Goal: Information Seeking & Learning: Understand process/instructions

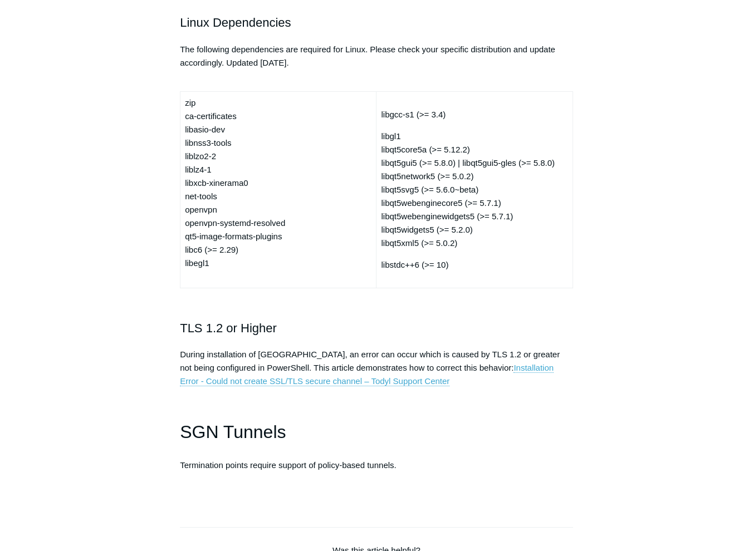
scroll to position [3006, 0]
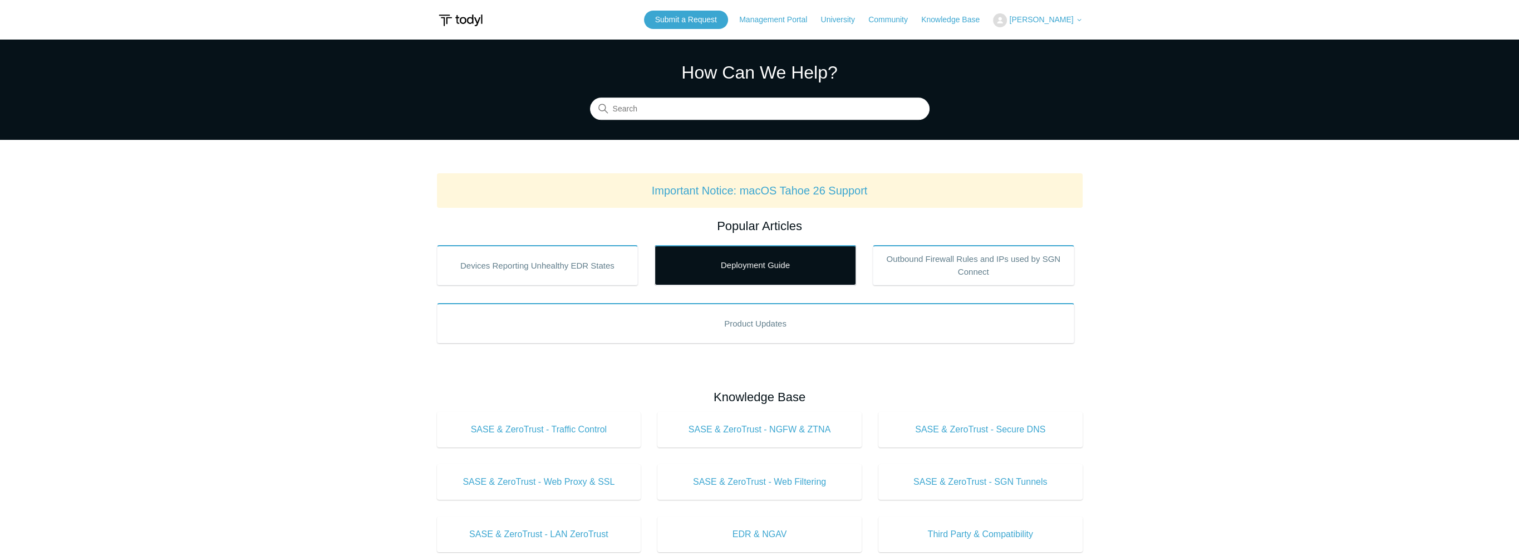
click at [759, 267] on link "Deployment Guide" at bounding box center [756, 265] width 202 height 40
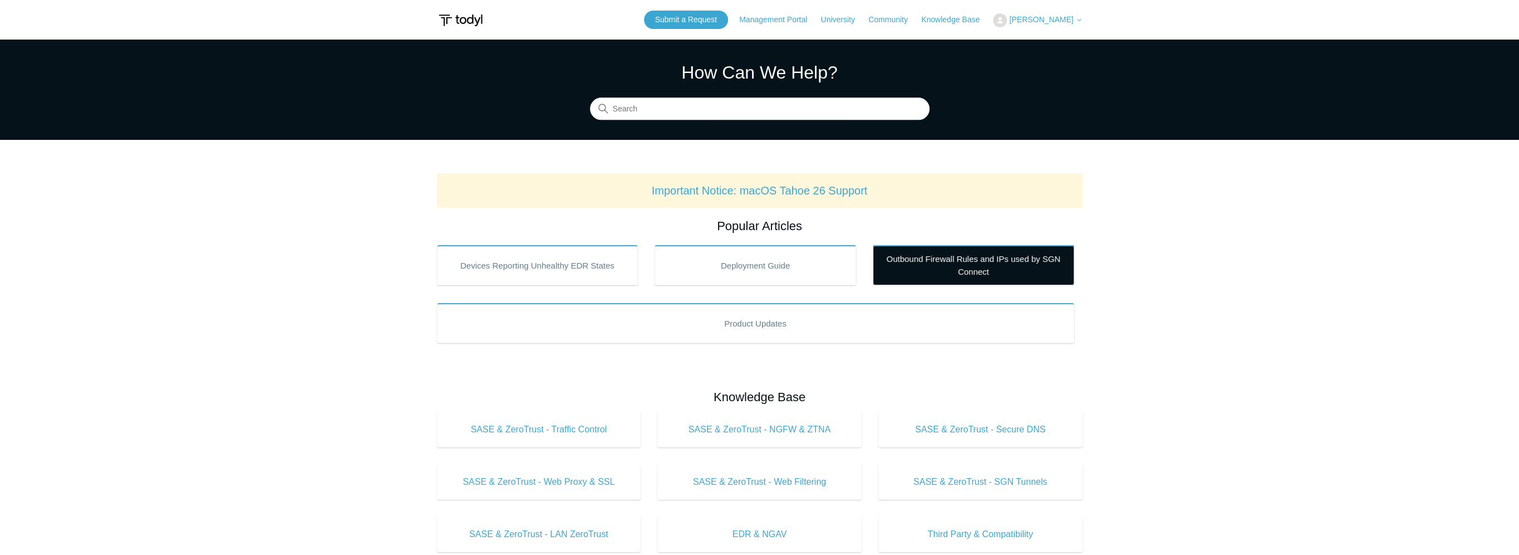
click at [982, 261] on link "Outbound Firewall Rules and IPs used by SGN Connect" at bounding box center [974, 265] width 202 height 40
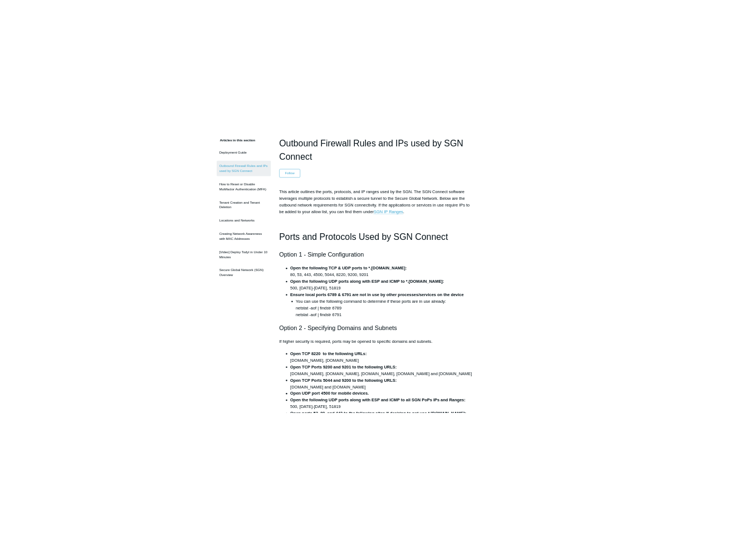
scroll to position [111, 0]
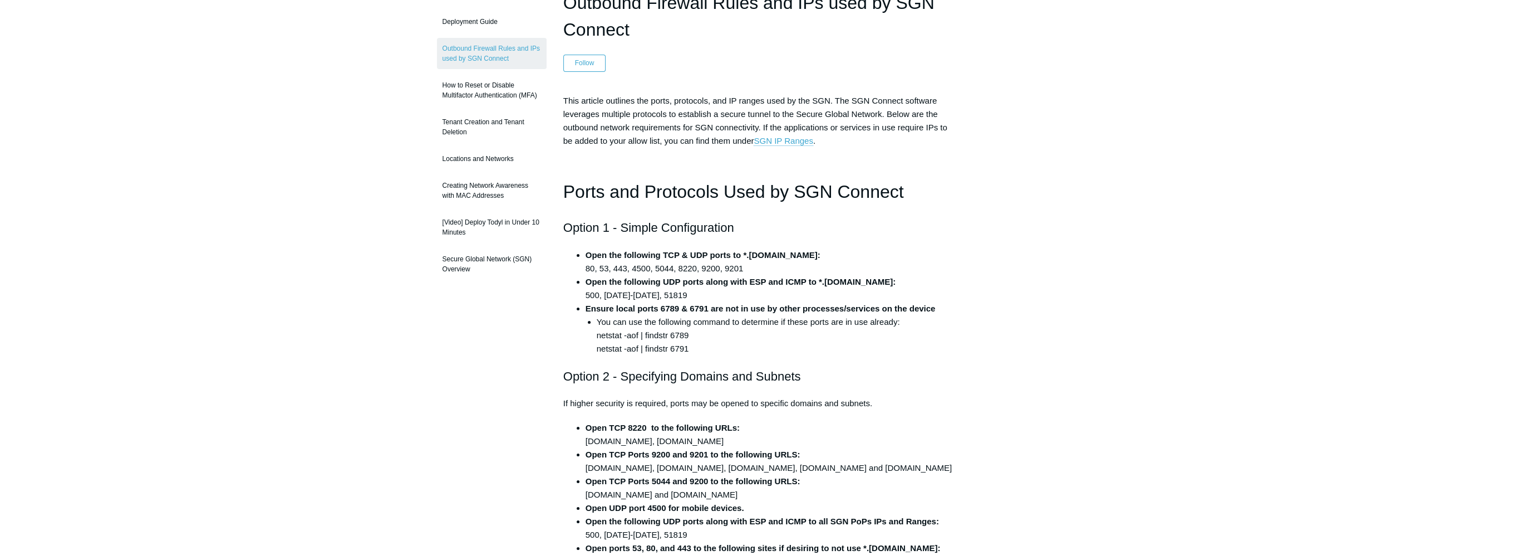
drag, startPoint x: 12, startPoint y: 96, endPoint x: 425, endPoint y: 183, distance: 422.6
drag, startPoint x: 425, startPoint y: 183, endPoint x: 764, endPoint y: 263, distance: 347.9
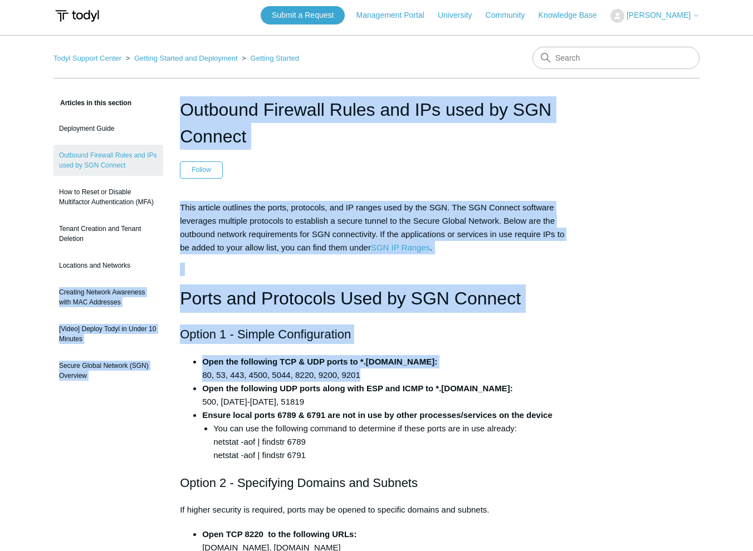
scroll to position [0, 0]
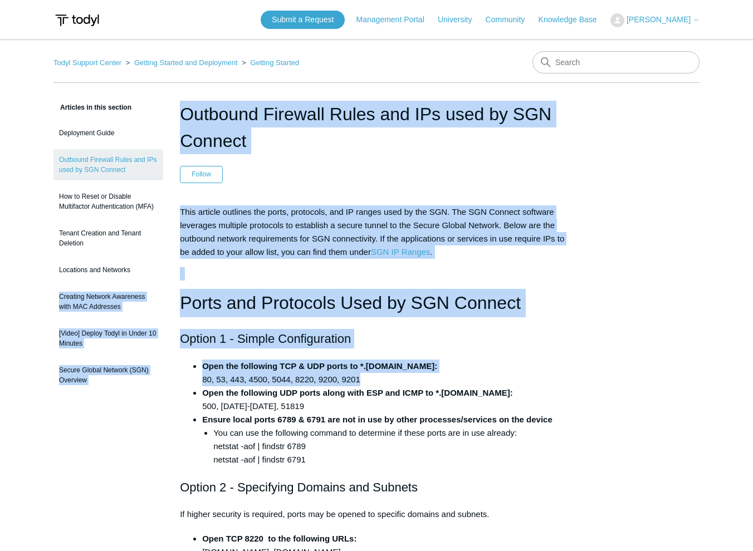
click at [478, 361] on li "Open the following TCP & UDP ports to *.[DOMAIN_NAME]: 80, 53, 443, 4500, 5044,…" at bounding box center [387, 373] width 371 height 27
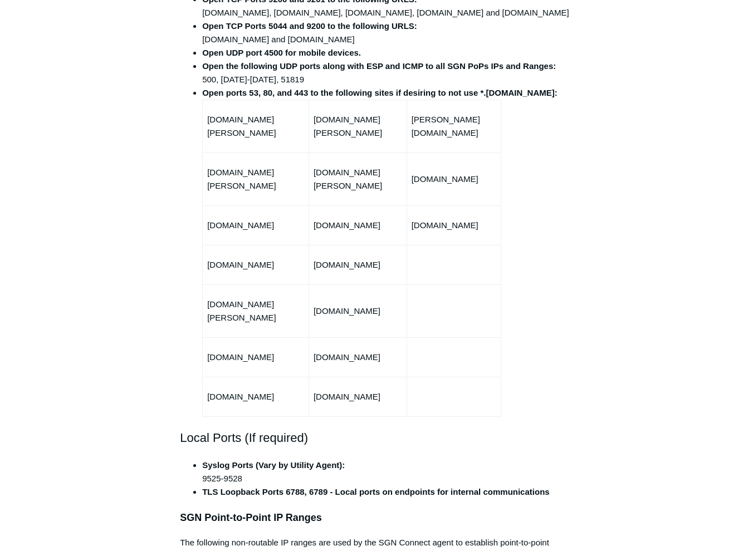
scroll to position [501, 0]
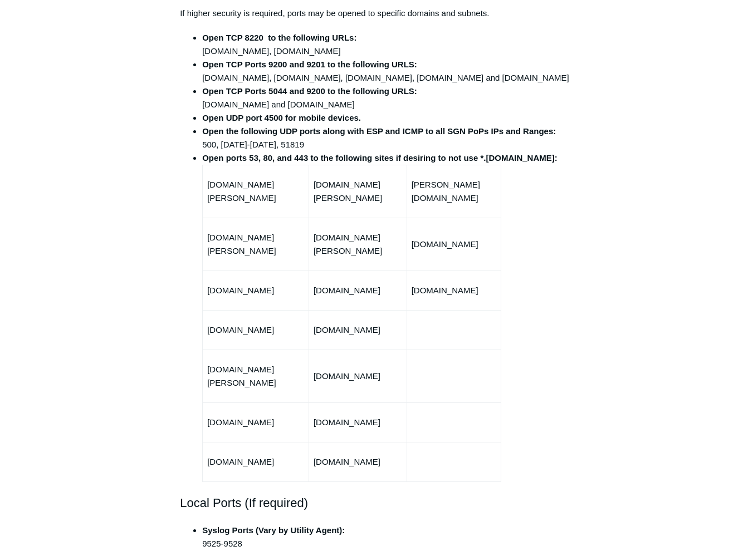
drag, startPoint x: 296, startPoint y: 207, endPoint x: 203, endPoint y: 192, distance: 94.7
click at [203, 192] on td "[DOMAIN_NAME][PERSON_NAME]" at bounding box center [256, 191] width 106 height 53
copy td "[DOMAIN_NAME][PERSON_NAME]"
drag, startPoint x: 409, startPoint y: 200, endPoint x: 316, endPoint y: 200, distance: 93.5
click at [316, 200] on td "[DOMAIN_NAME][PERSON_NAME]" at bounding box center [357, 191] width 98 height 53
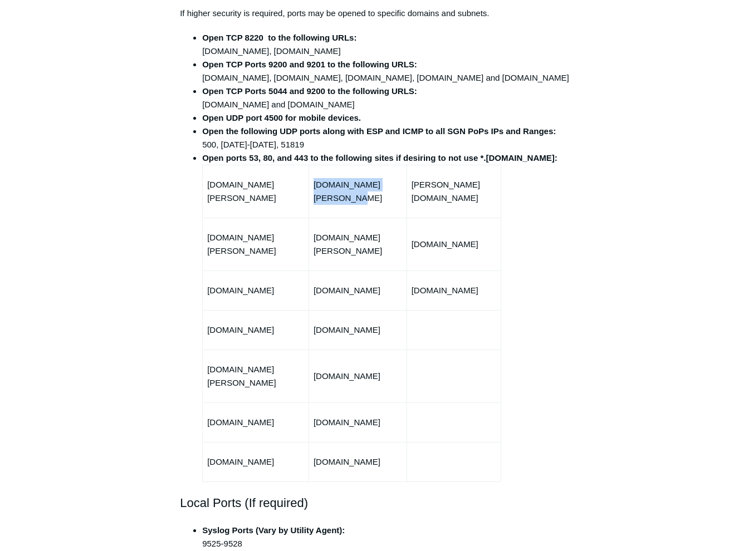
drag, startPoint x: 316, startPoint y: 200, endPoint x: 334, endPoint y: 200, distance: 18.4
copy p "[DOMAIN_NAME][PERSON_NAME]"
drag, startPoint x: 492, startPoint y: 208, endPoint x: 414, endPoint y: 195, distance: 79.5
click at [414, 195] on td "[PERSON_NAME][DOMAIN_NAME]" at bounding box center [453, 191] width 94 height 53
drag, startPoint x: 414, startPoint y: 195, endPoint x: 433, endPoint y: 202, distance: 20.4
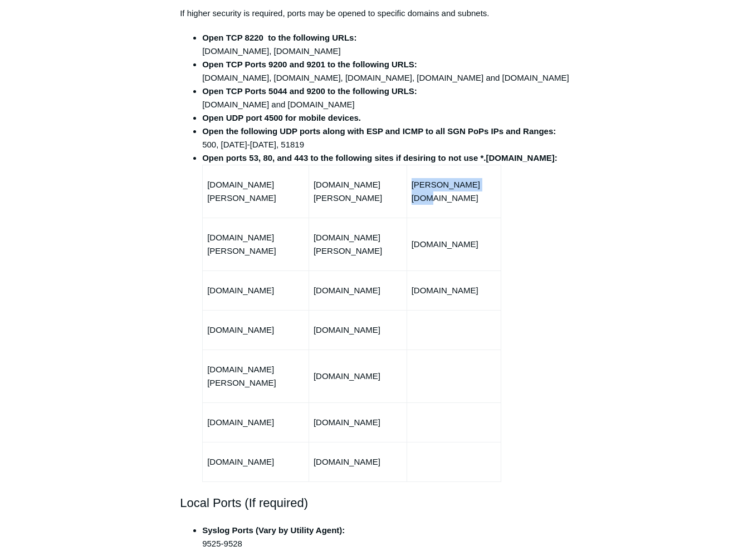
copy p "[PERSON_NAME][DOMAIN_NAME]"
drag, startPoint x: 298, startPoint y: 239, endPoint x: 203, endPoint y: 246, distance: 95.4
click at [203, 246] on td "[DOMAIN_NAME][PERSON_NAME]" at bounding box center [256, 244] width 106 height 53
drag, startPoint x: 203, startPoint y: 246, endPoint x: 219, endPoint y: 237, distance: 17.7
copy p "[DOMAIN_NAME][PERSON_NAME]"
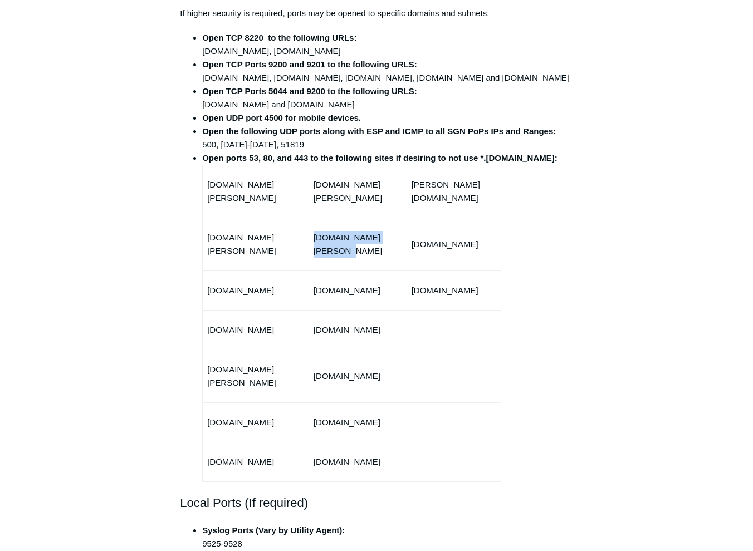
drag, startPoint x: 401, startPoint y: 235, endPoint x: 315, endPoint y: 239, distance: 85.8
click at [315, 239] on td "[DOMAIN_NAME][PERSON_NAME]" at bounding box center [357, 244] width 98 height 53
drag, startPoint x: 319, startPoint y: 239, endPoint x: 330, endPoint y: 240, distance: 10.6
copy p "[DOMAIN_NAME][PERSON_NAME]"
drag, startPoint x: 489, startPoint y: 238, endPoint x: 419, endPoint y: 238, distance: 70.7
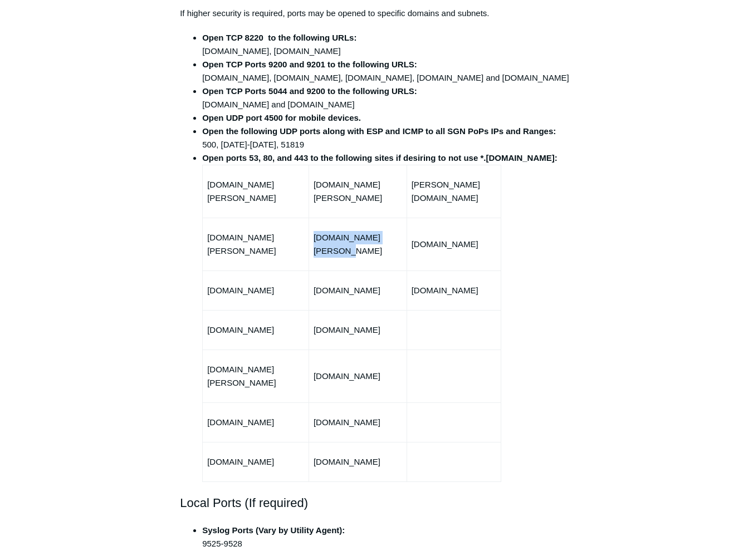
click at [419, 238] on p "[DOMAIN_NAME]" at bounding box center [453, 244] width 85 height 13
copy p "[DOMAIN_NAME]"
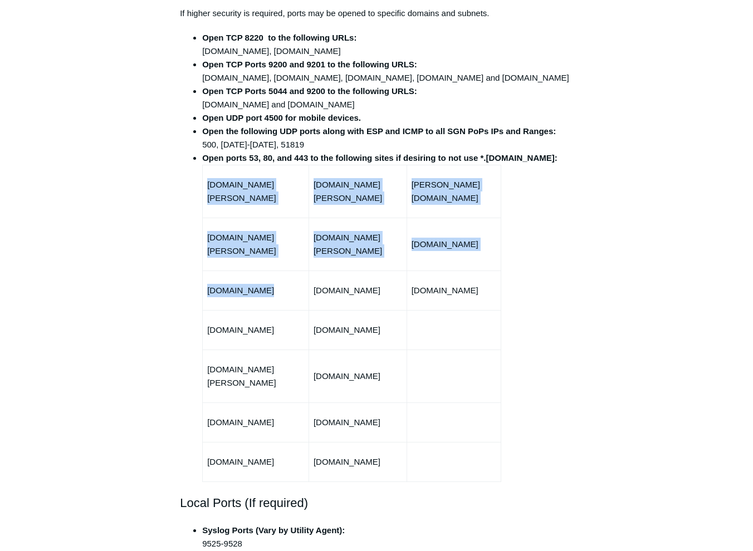
drag, startPoint x: 272, startPoint y: 274, endPoint x: 199, endPoint y: 276, distance: 72.4
click at [199, 276] on ul "Open TCP 8220 to the following URLs: [DOMAIN_NAME], [DOMAIN_NAME] Open TCP Port…" at bounding box center [382, 256] width 382 height 451
drag, startPoint x: 199, startPoint y: 276, endPoint x: 267, endPoint y: 289, distance: 69.1
click at [267, 288] on td "[DOMAIN_NAME]" at bounding box center [256, 291] width 106 height 40
click at [267, 284] on td "[DOMAIN_NAME]" at bounding box center [256, 291] width 106 height 40
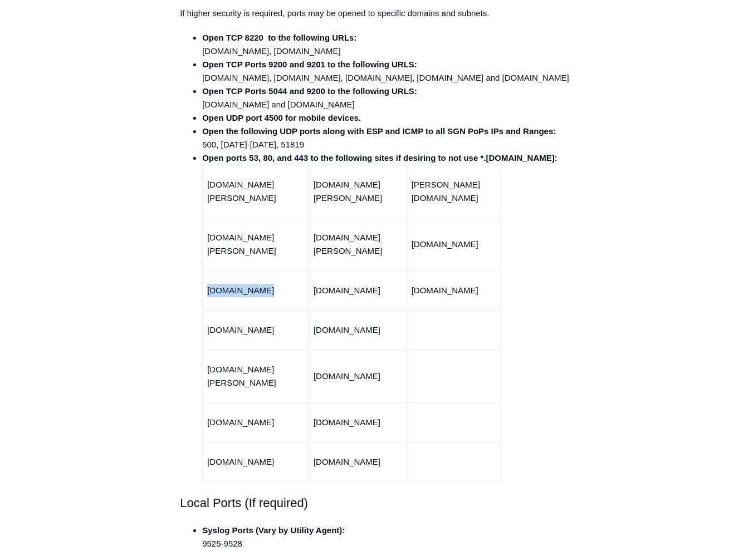
drag, startPoint x: 276, startPoint y: 279, endPoint x: 208, endPoint y: 281, distance: 68.5
click at [208, 284] on p "[DOMAIN_NAME]" at bounding box center [255, 290] width 97 height 13
copy p "[DOMAIN_NAME]"
drag, startPoint x: 379, startPoint y: 277, endPoint x: 314, endPoint y: 273, distance: 64.7
click at [314, 273] on td "[DOMAIN_NAME]" at bounding box center [357, 291] width 98 height 40
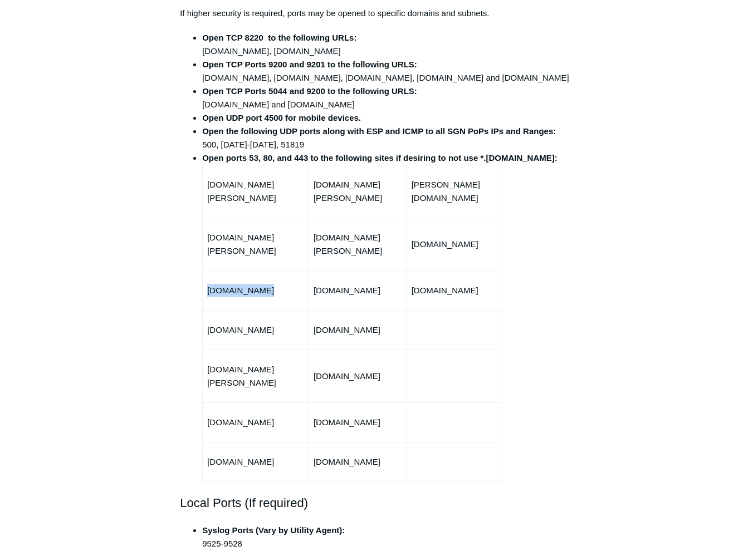
copy p "[DOMAIN_NAME]"
drag, startPoint x: 484, startPoint y: 281, endPoint x: 411, endPoint y: 283, distance: 73.5
click at [411, 283] on tr "[DOMAIN_NAME] [DOMAIN_NAME] [DOMAIN_NAME]" at bounding box center [352, 291] width 298 height 40
copy tr "[DOMAIN_NAME]"
drag, startPoint x: 268, startPoint y: 315, endPoint x: 203, endPoint y: 318, distance: 65.2
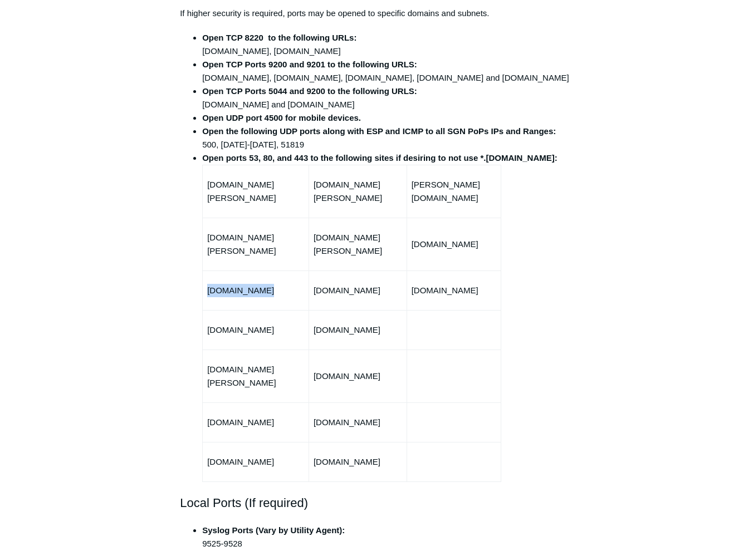
click at [203, 318] on td "[DOMAIN_NAME]" at bounding box center [256, 330] width 106 height 40
copy p "[DOMAIN_NAME]"
drag, startPoint x: 390, startPoint y: 315, endPoint x: 312, endPoint y: 323, distance: 78.3
click at [312, 323] on td "[DOMAIN_NAME]" at bounding box center [357, 330] width 98 height 40
drag, startPoint x: 294, startPoint y: 356, endPoint x: 206, endPoint y: 362, distance: 88.2
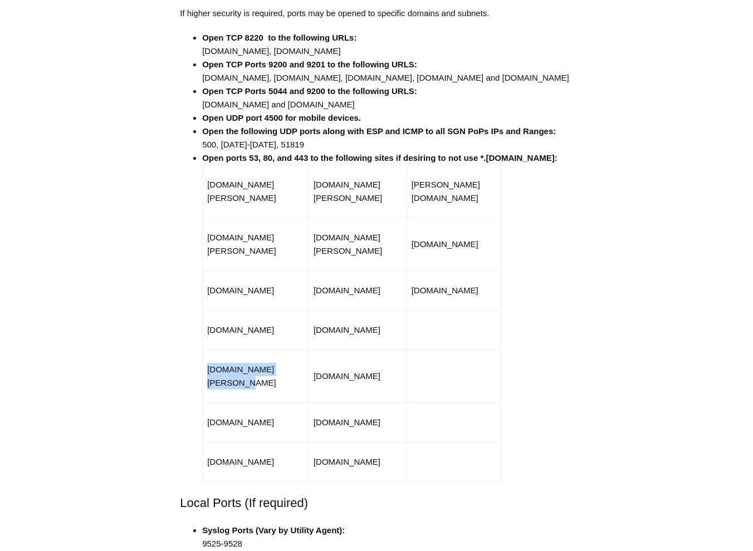
click at [206, 362] on td "[DOMAIN_NAME][PERSON_NAME]" at bounding box center [256, 376] width 106 height 53
drag, startPoint x: 366, startPoint y: 351, endPoint x: 316, endPoint y: 362, distance: 50.8
click at [316, 370] on p "[DOMAIN_NAME]" at bounding box center [357, 376] width 89 height 13
drag, startPoint x: 264, startPoint y: 395, endPoint x: 208, endPoint y: 395, distance: 56.2
click at [208, 416] on p "[DOMAIN_NAME]" at bounding box center [255, 422] width 97 height 13
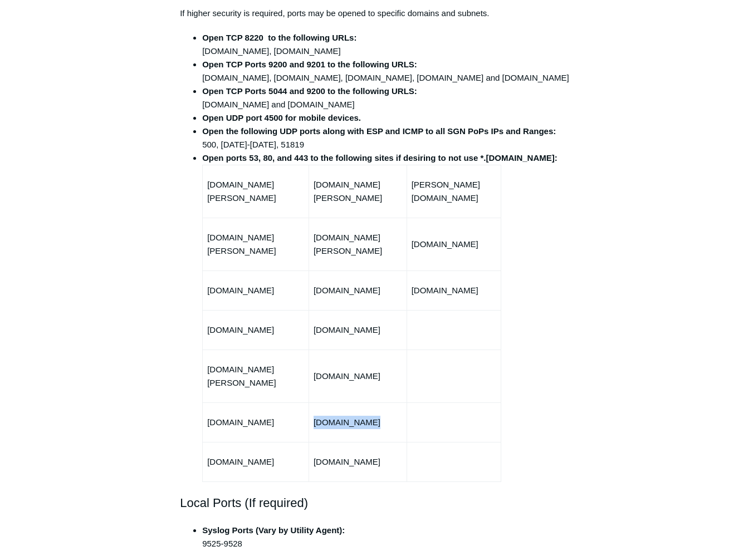
drag, startPoint x: 371, startPoint y: 396, endPoint x: 312, endPoint y: 395, distance: 59.0
click at [312, 403] on td "[DOMAIN_NAME]" at bounding box center [357, 423] width 98 height 40
drag, startPoint x: 286, startPoint y: 430, endPoint x: 206, endPoint y: 430, distance: 80.2
click at [206, 442] on td "[DOMAIN_NAME]" at bounding box center [256, 462] width 106 height 40
drag, startPoint x: 385, startPoint y: 436, endPoint x: 312, endPoint y: 439, distance: 73.5
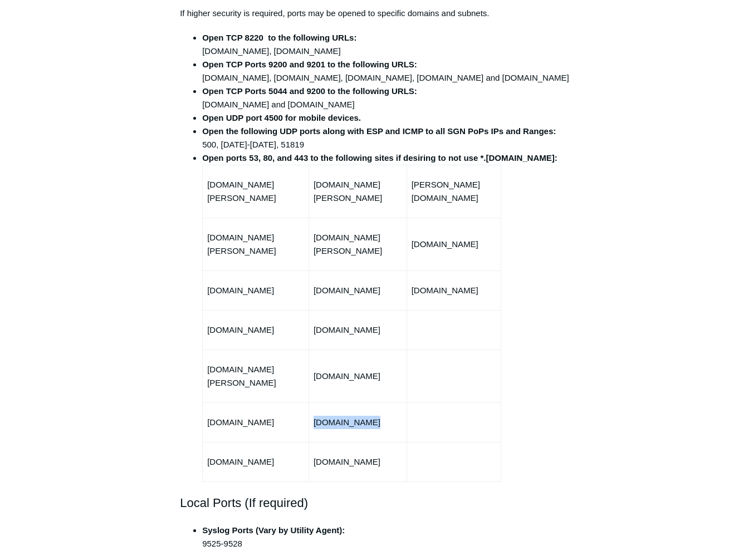
click at [312, 442] on td "[DOMAIN_NAME]" at bounding box center [357, 462] width 98 height 40
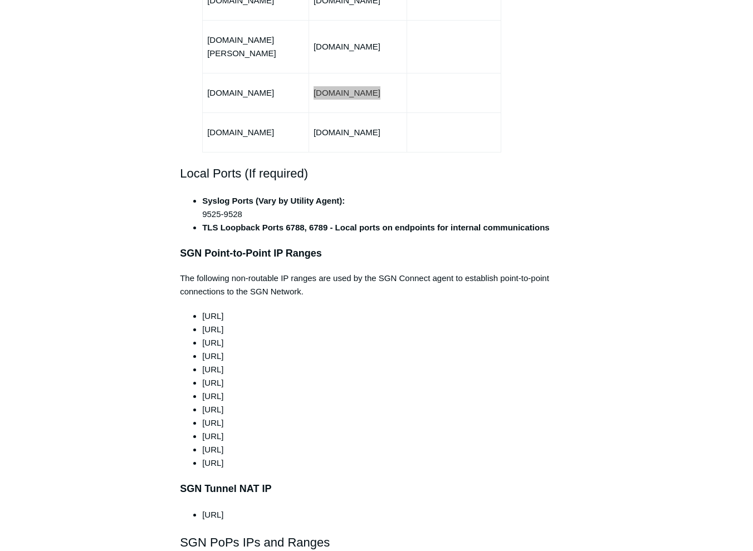
scroll to position [835, 0]
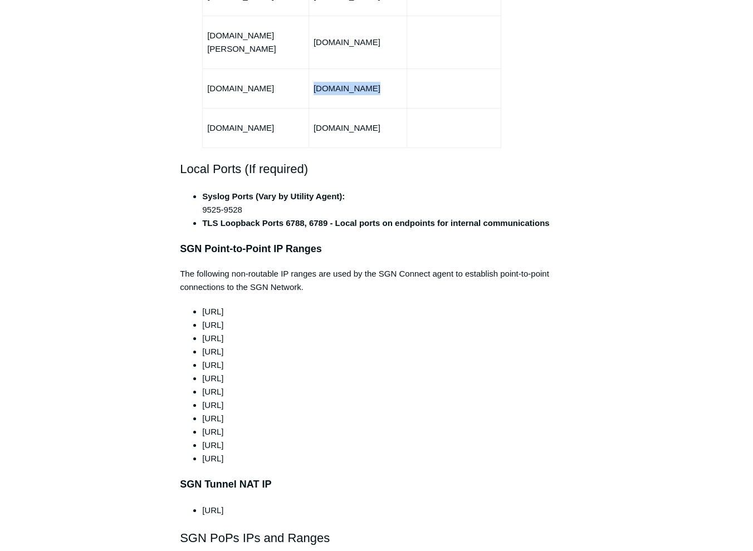
drag, startPoint x: 271, startPoint y: 283, endPoint x: 199, endPoint y: 285, distance: 72.4
click at [199, 305] on ul "[URL] [URL] [URL] [URL] [URL] [URL] [URL] [URL] [URL] [URL] [URL] [URL]" at bounding box center [382, 385] width 382 height 160
drag, startPoint x: 261, startPoint y: 293, endPoint x: 192, endPoint y: 299, distance: 69.3
click at [192, 305] on ul "[URL] [URL] [URL] [URL] [URL] [URL] [URL] [URL] [URL] [URL] [URL] [URL]" at bounding box center [382, 385] width 382 height 160
drag, startPoint x: 258, startPoint y: 311, endPoint x: 202, endPoint y: 315, distance: 55.8
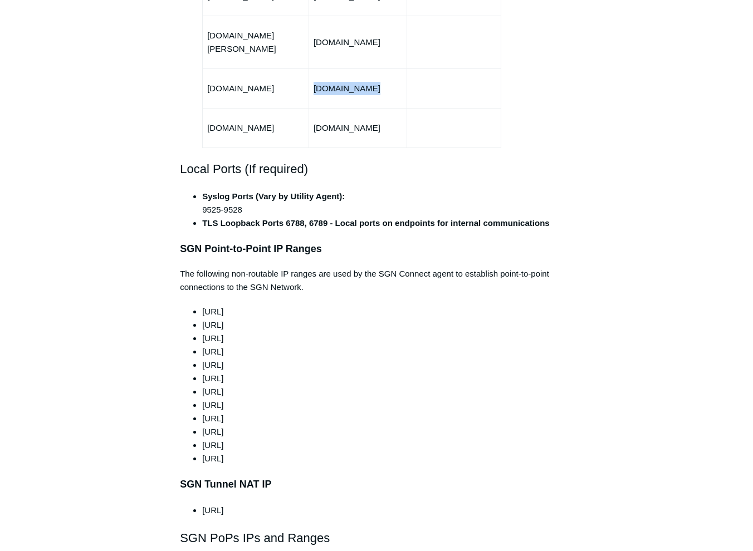
click at [202, 332] on li "[URL]" at bounding box center [387, 338] width 371 height 13
drag, startPoint x: 252, startPoint y: 326, endPoint x: 204, endPoint y: 326, distance: 47.3
click at [204, 345] on li "[URL]" at bounding box center [387, 351] width 371 height 13
drag, startPoint x: 258, startPoint y: 340, endPoint x: 203, endPoint y: 339, distance: 55.7
click at [203, 359] on li "[URL]" at bounding box center [387, 365] width 371 height 13
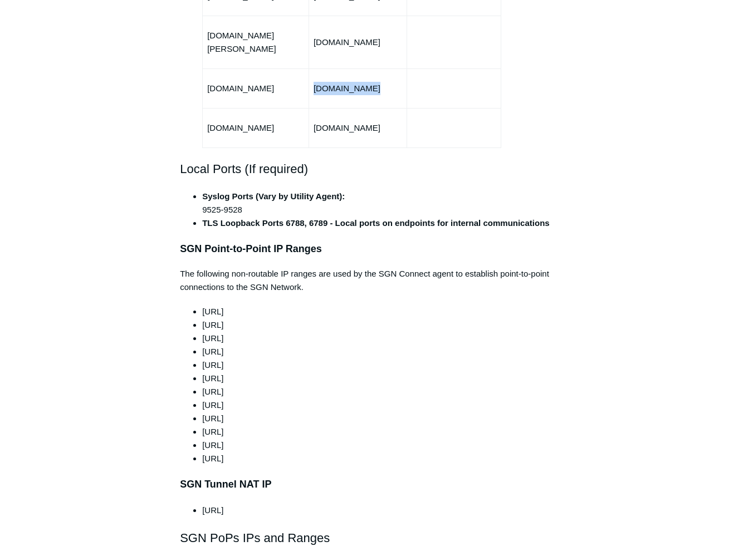
drag, startPoint x: 257, startPoint y: 351, endPoint x: 200, endPoint y: 354, distance: 56.3
click at [200, 354] on ul "[URL] [URL] [URL] [URL] [URL] [URL] [URL] [URL] [URL] [URL] [URL] [URL]" at bounding box center [382, 385] width 382 height 160
drag, startPoint x: 265, startPoint y: 367, endPoint x: 214, endPoint y: 375, distance: 51.8
click at [214, 375] on ul "[URL] [URL] [URL] [URL] [URL] [URL] [URL] [URL] [URL] [URL] [URL] [URL]" at bounding box center [382, 385] width 382 height 160
click at [262, 399] on li "[URL]" at bounding box center [387, 405] width 371 height 13
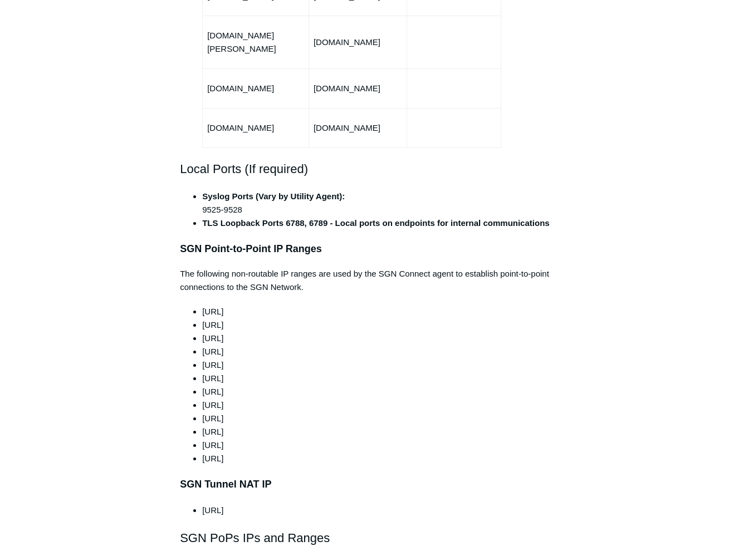
drag, startPoint x: 255, startPoint y: 364, endPoint x: 202, endPoint y: 364, distance: 52.9
click at [202, 385] on li "[URL]" at bounding box center [387, 391] width 371 height 13
drag, startPoint x: 267, startPoint y: 380, endPoint x: 204, endPoint y: 379, distance: 63.5
click at [204, 399] on li "[URL]" at bounding box center [387, 405] width 371 height 13
drag, startPoint x: 263, startPoint y: 391, endPoint x: 203, endPoint y: 394, distance: 60.2
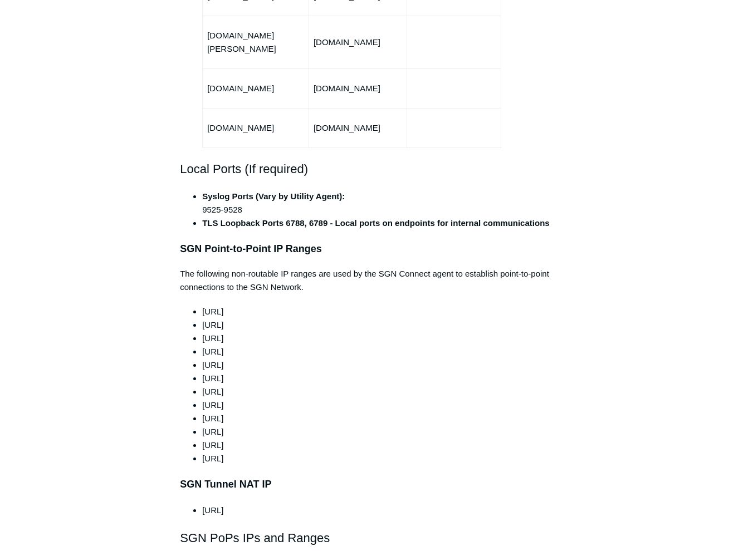
click at [203, 412] on li "[URL]" at bounding box center [387, 418] width 371 height 13
drag, startPoint x: 269, startPoint y: 405, endPoint x: 200, endPoint y: 410, distance: 69.8
click at [200, 410] on ul "[URL] [URL] [URL] [URL] [URL] [URL] [URL] [URL] [URL] [URL] [URL] [URL]" at bounding box center [382, 385] width 382 height 160
drag, startPoint x: 261, startPoint y: 416, endPoint x: 199, endPoint y: 418, distance: 61.8
click at [199, 418] on ul "[URL] [URL] [URL] [URL] [URL] [URL] [URL] [URL] [URL] [URL] [URL] [URL]" at bounding box center [382, 385] width 382 height 160
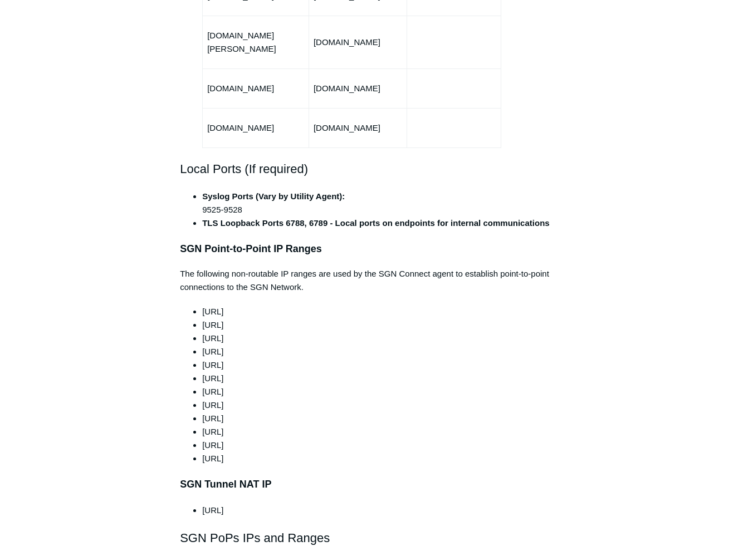
drag, startPoint x: 251, startPoint y: 434, endPoint x: 210, endPoint y: 438, distance: 41.4
click at [210, 452] on li "[URL]" at bounding box center [387, 458] width 371 height 13
drag, startPoint x: 210, startPoint y: 438, endPoint x: 204, endPoint y: 437, distance: 6.1
click at [204, 452] on li "[URL]" at bounding box center [387, 458] width 371 height 13
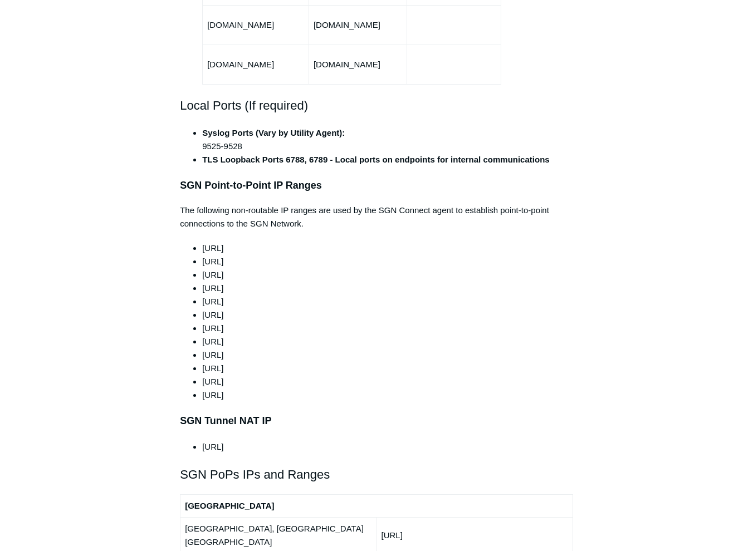
scroll to position [946, 0]
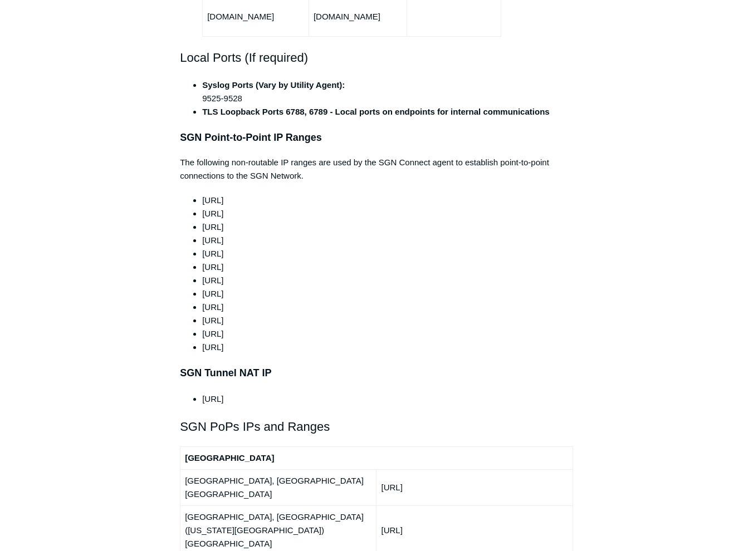
drag, startPoint x: 271, startPoint y: 373, endPoint x: 204, endPoint y: 372, distance: 66.3
click at [204, 393] on li "[URL]" at bounding box center [387, 399] width 371 height 13
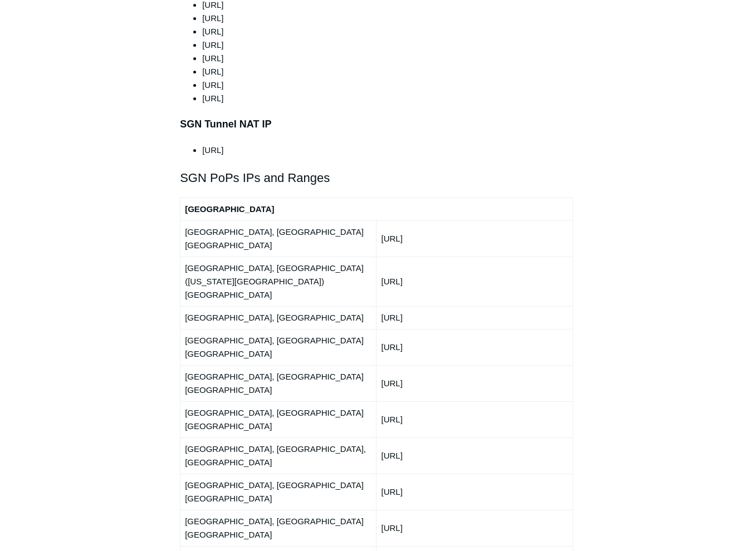
scroll to position [1281, 0]
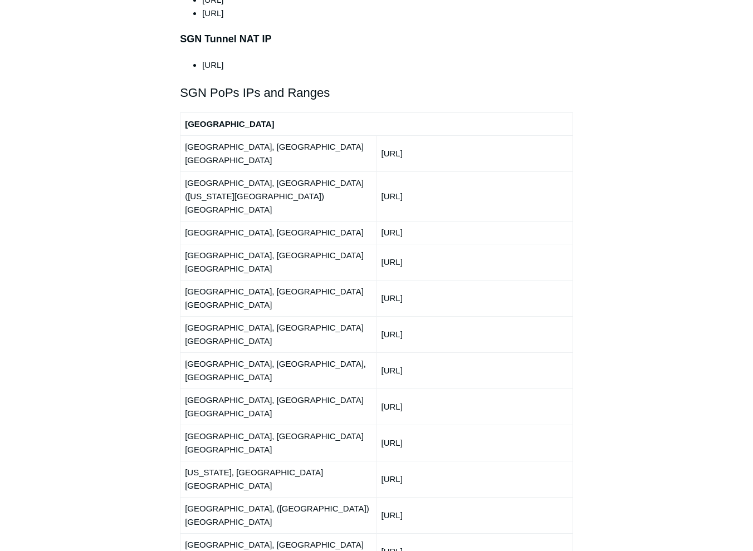
drag, startPoint x: 449, startPoint y: 258, endPoint x: 377, endPoint y: 259, distance: 72.4
click at [377, 352] on td "[URL]" at bounding box center [474, 370] width 196 height 36
drag, startPoint x: 457, startPoint y: 119, endPoint x: 379, endPoint y: 119, distance: 77.9
click at [379, 135] on td "[URL]" at bounding box center [474, 153] width 196 height 36
drag, startPoint x: 452, startPoint y: 141, endPoint x: 379, endPoint y: 140, distance: 72.4
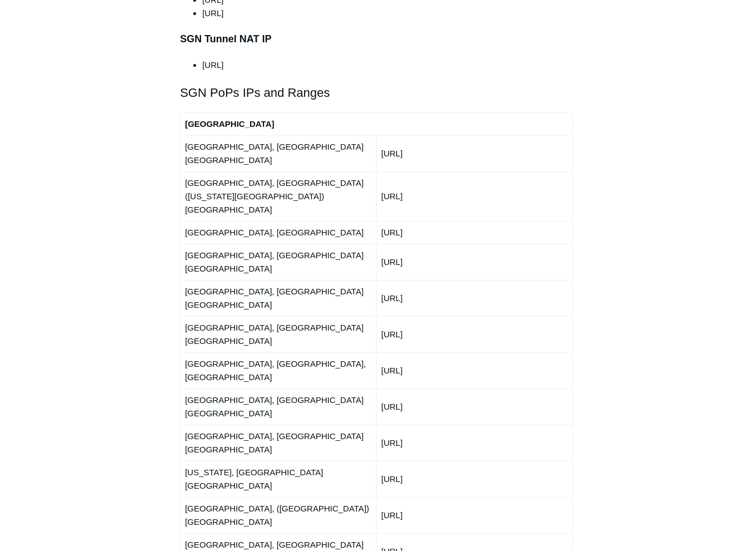
click at [379, 171] on td "[URL]" at bounding box center [474, 196] width 196 height 50
drag, startPoint x: 471, startPoint y: 163, endPoint x: 373, endPoint y: 163, distance: 98.0
click at [373, 221] on tr "[GEOGRAPHIC_DATA], [GEOGRAPHIC_DATA] [URL]" at bounding box center [376, 232] width 393 height 23
drag, startPoint x: 469, startPoint y: 188, endPoint x: 379, endPoint y: 187, distance: 90.2
click at [379, 244] on td "[URL]" at bounding box center [474, 262] width 196 height 36
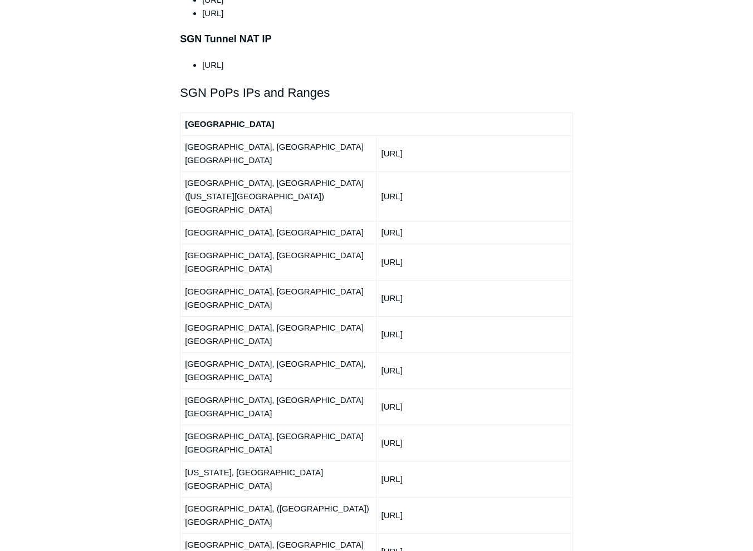
drag, startPoint x: 454, startPoint y: 210, endPoint x: 381, endPoint y: 209, distance: 72.9
click at [381, 280] on td "[URL]" at bounding box center [474, 298] width 196 height 36
drag, startPoint x: 445, startPoint y: 234, endPoint x: 383, endPoint y: 239, distance: 62.0
click at [383, 316] on td "[URL]" at bounding box center [474, 334] width 196 height 36
click at [384, 316] on td "[URL]" at bounding box center [474, 334] width 196 height 36
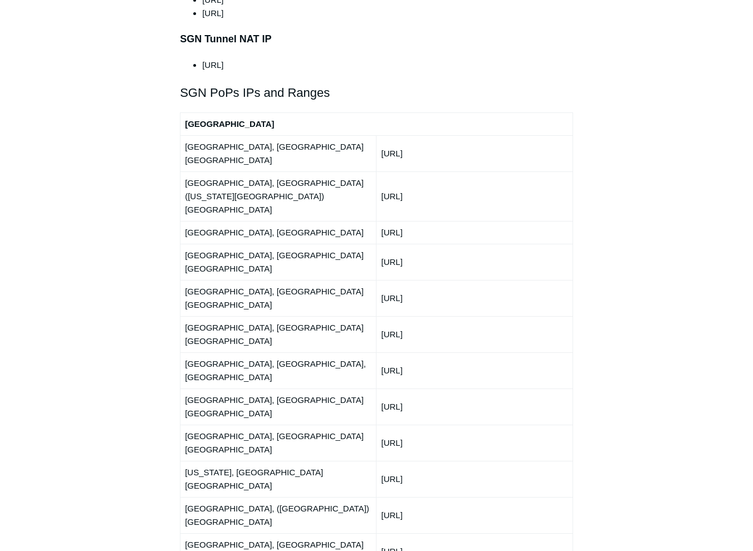
click at [465, 316] on td "[URL]" at bounding box center [474, 334] width 196 height 36
drag, startPoint x: 455, startPoint y: 233, endPoint x: 382, endPoint y: 235, distance: 73.5
click at [382, 316] on td "[URL]" at bounding box center [474, 334] width 196 height 36
drag, startPoint x: 457, startPoint y: 254, endPoint x: 379, endPoint y: 258, distance: 77.5
click at [379, 352] on td "[URL]" at bounding box center [474, 370] width 196 height 36
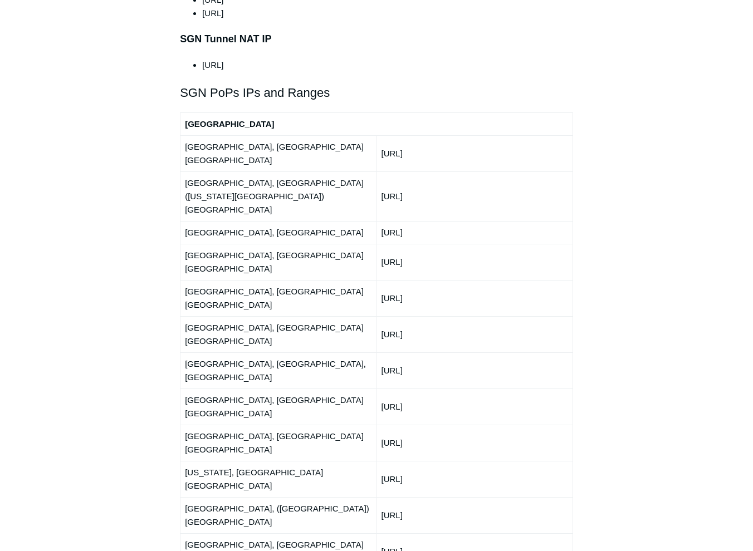
drag, startPoint x: 464, startPoint y: 275, endPoint x: 376, endPoint y: 281, distance: 88.7
click at [376, 389] on tr "[GEOGRAPHIC_DATA], [GEOGRAPHIC_DATA] [GEOGRAPHIC_DATA] [URL]" at bounding box center [376, 407] width 393 height 36
drag, startPoint x: 466, startPoint y: 301, endPoint x: 381, endPoint y: 302, distance: 85.2
click at [381, 425] on td "[URL]" at bounding box center [474, 443] width 196 height 36
drag, startPoint x: 463, startPoint y: 326, endPoint x: 382, endPoint y: 326, distance: 81.3
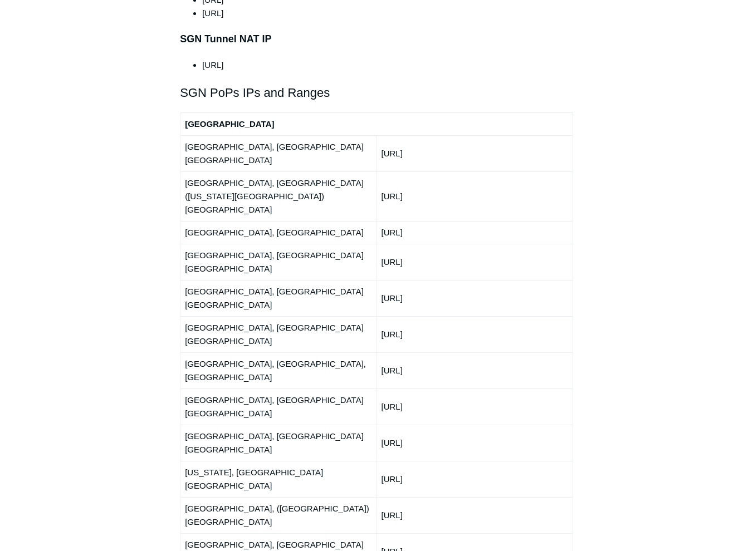
click at [382, 461] on td "[URL]" at bounding box center [474, 479] width 196 height 36
drag, startPoint x: 444, startPoint y: 347, endPoint x: 379, endPoint y: 350, distance: 64.6
click at [379, 497] on td "[URL]" at bounding box center [474, 515] width 196 height 36
drag, startPoint x: 452, startPoint y: 370, endPoint x: 382, endPoint y: 370, distance: 69.0
click at [382, 533] on td "[URL]" at bounding box center [474, 551] width 196 height 36
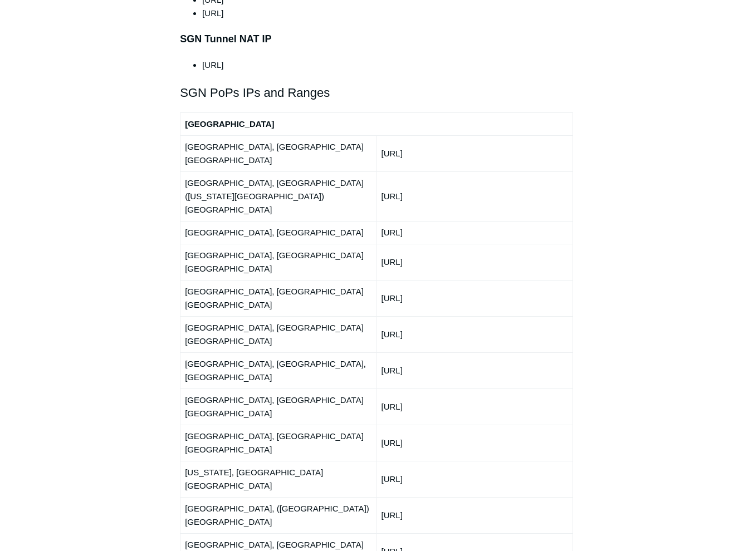
drag, startPoint x: 445, startPoint y: 395, endPoint x: 377, endPoint y: 396, distance: 67.4
drag, startPoint x: 452, startPoint y: 408, endPoint x: 383, endPoint y: 414, distance: 69.3
drag, startPoint x: 445, startPoint y: 440, endPoint x: 380, endPoint y: 440, distance: 65.7
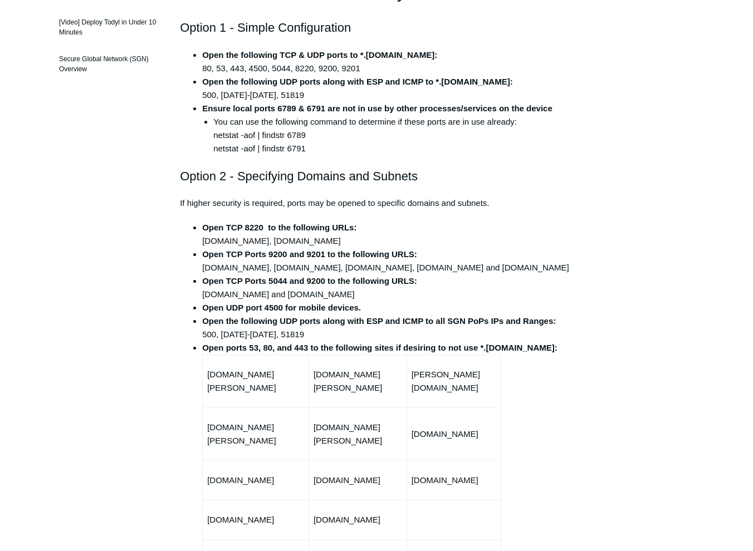
scroll to position [278, 0]
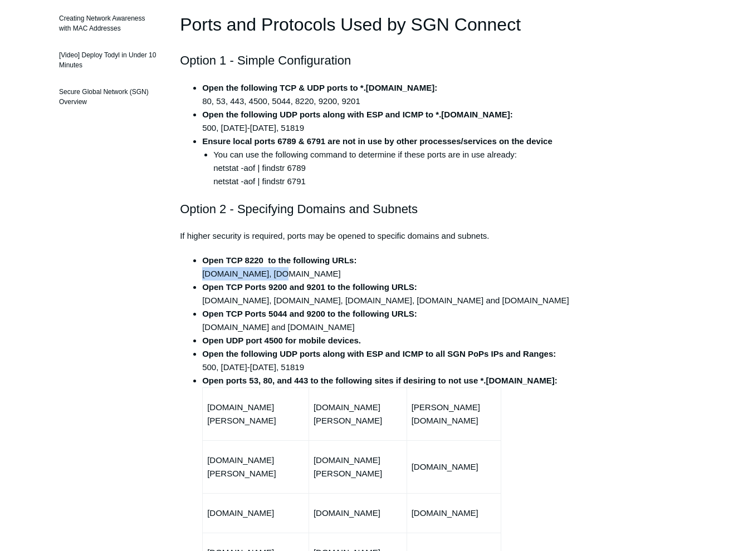
drag, startPoint x: 267, startPoint y: 272, endPoint x: 198, endPoint y: 274, distance: 68.5
click at [198, 274] on ul "Open TCP 8220 to the following URLs: [DOMAIN_NAME], [DOMAIN_NAME] Open TCP Port…" at bounding box center [382, 479] width 382 height 451
drag, startPoint x: 271, startPoint y: 271, endPoint x: 342, endPoint y: 275, distance: 71.4
click at [342, 275] on li "Open TCP 8220 to the following URLs: [DOMAIN_NAME], [DOMAIN_NAME]" at bounding box center [387, 267] width 371 height 27
drag, startPoint x: 202, startPoint y: 301, endPoint x: 261, endPoint y: 304, distance: 58.5
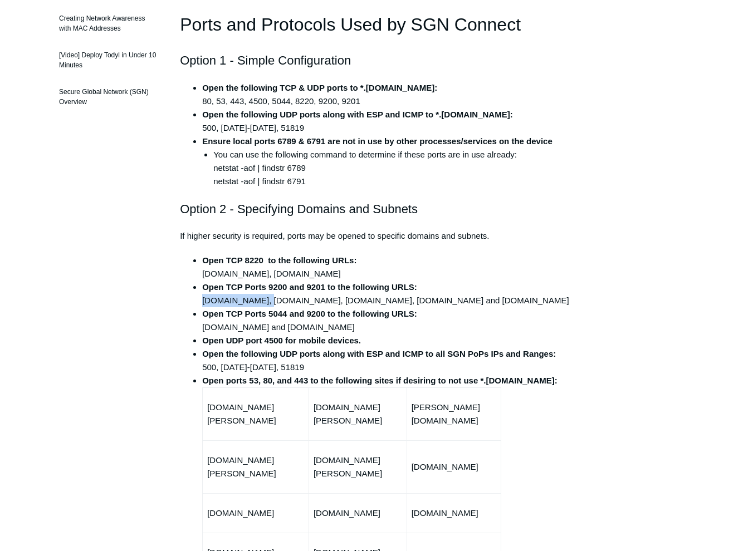
click at [261, 304] on li "Open TCP Ports 9200 and 9201 to the following URLS: [DOMAIN_NAME], [DOMAIN_NAME…" at bounding box center [387, 294] width 371 height 27
click at [263, 300] on li "Open TCP Ports 9200 and 9201 to the following URLS: [DOMAIN_NAME], [DOMAIN_NAME…" at bounding box center [387, 294] width 371 height 27
drag, startPoint x: 201, startPoint y: 300, endPoint x: 262, endPoint y: 301, distance: 60.7
click at [262, 301] on ul "Open TCP 8220 to the following URLs: [DOMAIN_NAME], [DOMAIN_NAME] Open TCP Port…" at bounding box center [382, 479] width 382 height 451
drag, startPoint x: 269, startPoint y: 301, endPoint x: 325, endPoint y: 301, distance: 56.2
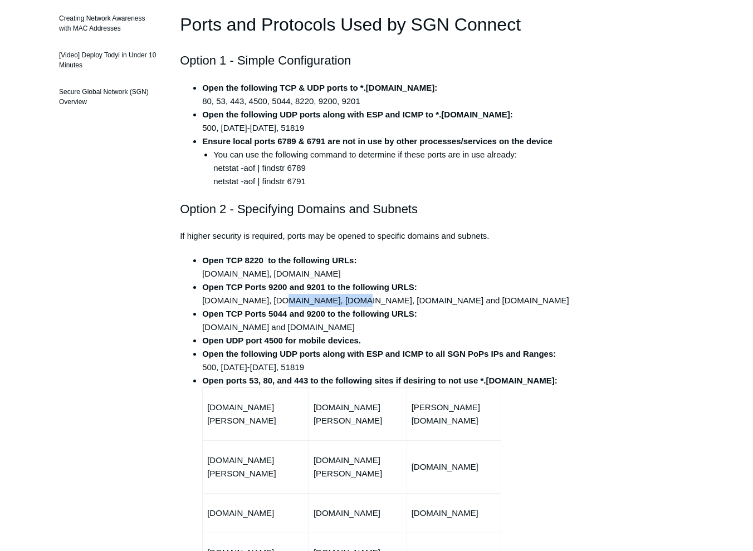
click at [325, 301] on li "Open TCP Ports 9200 and 9201 to the following URLS: [DOMAIN_NAME], [DOMAIN_NAME…" at bounding box center [387, 294] width 371 height 27
drag, startPoint x: 332, startPoint y: 301, endPoint x: 390, endPoint y: 300, distance: 58.5
click at [390, 300] on li "Open TCP Ports 9200 and 9201 to the following URLS: [DOMAIN_NAME], [DOMAIN_NAME…" at bounding box center [387, 294] width 371 height 27
drag, startPoint x: 398, startPoint y: 299, endPoint x: 470, endPoint y: 305, distance: 72.1
click at [470, 305] on li "Open TCP Ports 9200 and 9201 to the following URLS: [DOMAIN_NAME], [DOMAIN_NAME…" at bounding box center [387, 294] width 371 height 27
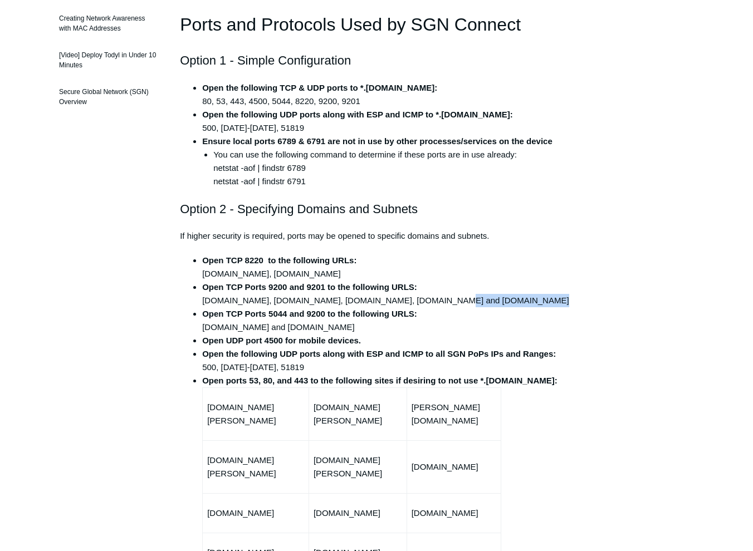
drag, startPoint x: 490, startPoint y: 302, endPoint x: 559, endPoint y: 303, distance: 69.0
click at [559, 303] on li "Open TCP Ports 9200 and 9201 to the following URLS: [DOMAIN_NAME], [DOMAIN_NAME…" at bounding box center [387, 294] width 371 height 27
drag, startPoint x: 203, startPoint y: 327, endPoint x: 266, endPoint y: 330, distance: 62.4
click at [266, 330] on li "Open TCP Ports 5044 and 9200 to the following URLS: [DOMAIN_NAME] and [DOMAIN_N…" at bounding box center [387, 320] width 371 height 27
drag, startPoint x: 286, startPoint y: 328, endPoint x: 376, endPoint y: 328, distance: 90.2
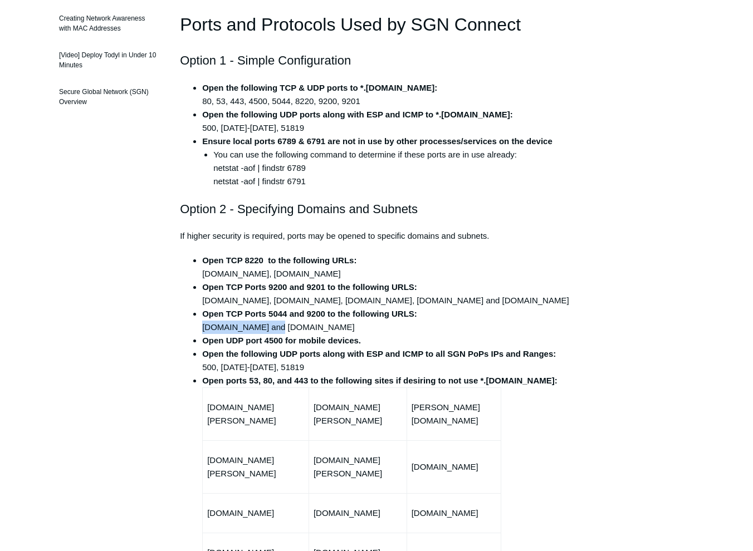
click at [376, 328] on li "Open TCP Ports 5044 and 9200 to the following URLS: [DOMAIN_NAME] and [DOMAIN_N…" at bounding box center [387, 320] width 371 height 27
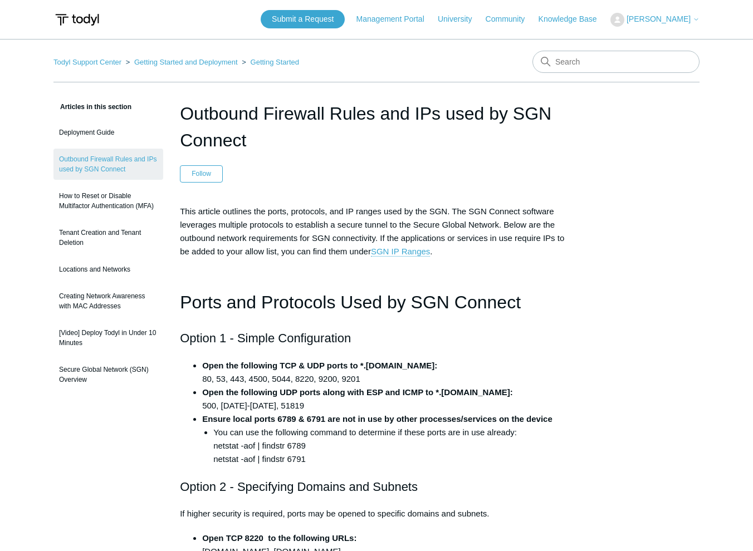
scroll to position [0, 0]
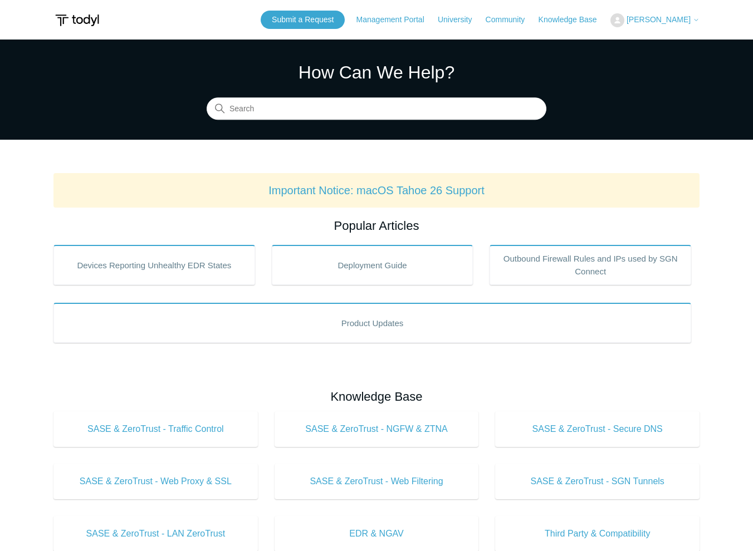
click at [664, 21] on span "[PERSON_NAME]" at bounding box center [658, 19] width 64 height 9
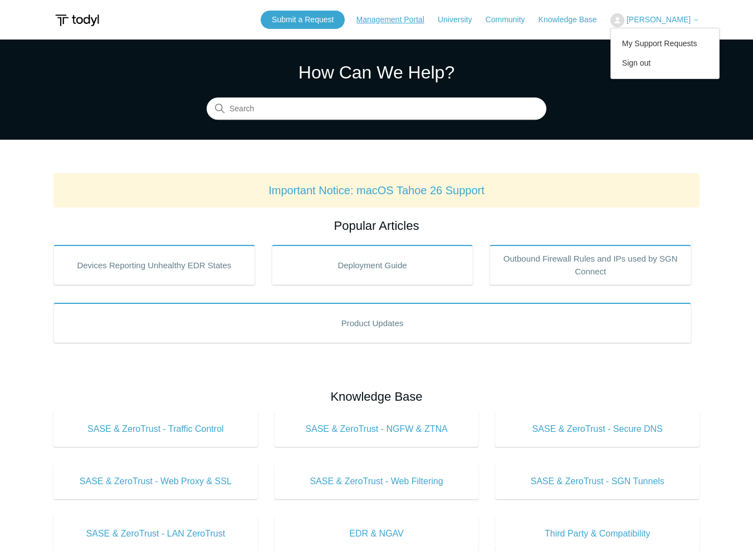
click at [412, 17] on link "Management Portal" at bounding box center [395, 20] width 79 height 12
